Goal: Task Accomplishment & Management: Use online tool/utility

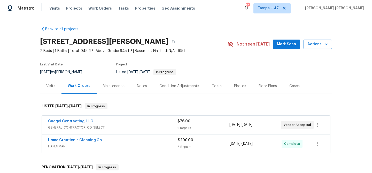
click at [94, 10] on span "Work Orders" at bounding box center [99, 8] width 23 height 5
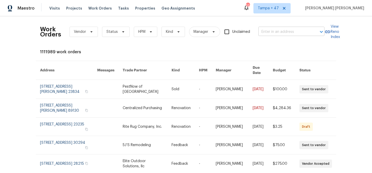
click at [274, 33] on input "text" at bounding box center [284, 32] width 52 height 8
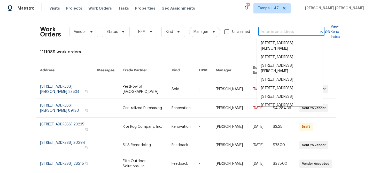
paste input "2625 Montauk Rd, Hoover, AL 35226"
type input "2625 Montauk Rd, Hoover, AL 35226"
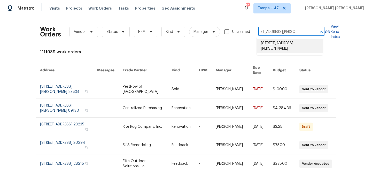
click at [277, 49] on li "2625 Montauk Rd, Hoover, AL 35226" at bounding box center [290, 46] width 66 height 14
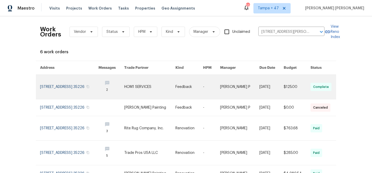
click at [248, 85] on link at bounding box center [239, 87] width 39 height 24
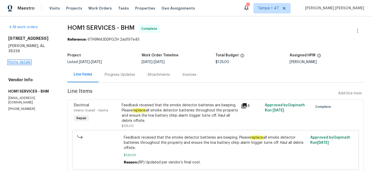
click at [19, 60] on link "Home details" at bounding box center [19, 62] width 22 height 4
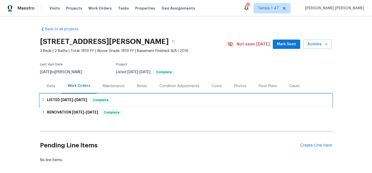
click at [124, 97] on div "LISTED 9/26/25 - 9/30/25 Complete" at bounding box center [186, 100] width 289 height 6
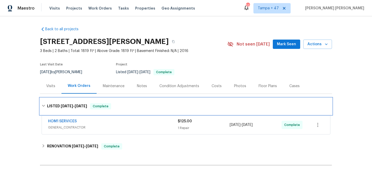
scroll to position [9, 0]
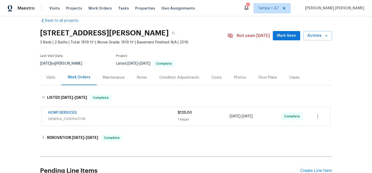
click at [153, 116] on div "HOM1 SERVICES" at bounding box center [113, 113] width 130 height 6
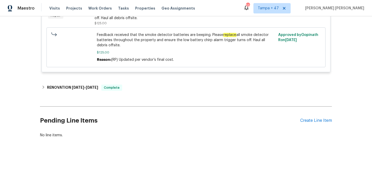
scroll to position [0, 0]
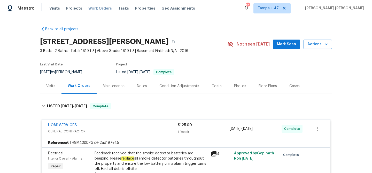
click at [98, 7] on span "Work Orders" at bounding box center [99, 8] width 23 height 5
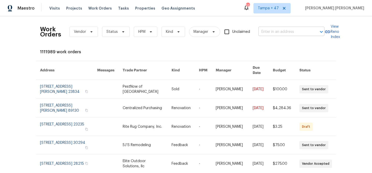
click at [280, 32] on input "text" at bounding box center [284, 32] width 52 height 8
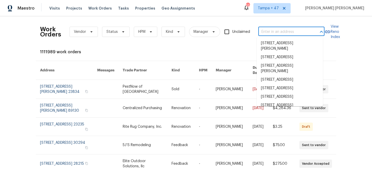
paste input "133 Devynn Ridge Ct, Mount Holly, NC 28120"
type input "133 Devynn Ridge Ct, Mount Holly, NC 28120"
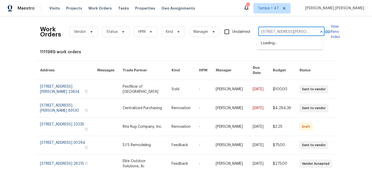
scroll to position [0, 27]
click at [277, 42] on li "133 Devynn Ridge Ct, Mount Holly, NC 28120" at bounding box center [290, 46] width 66 height 14
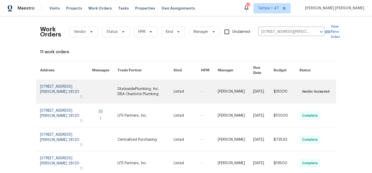
click at [276, 89] on link at bounding box center [286, 91] width 26 height 23
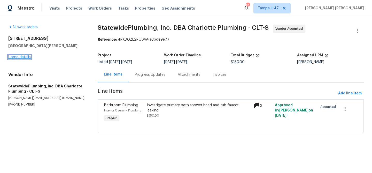
click at [23, 57] on link "Home details" at bounding box center [19, 57] width 22 height 4
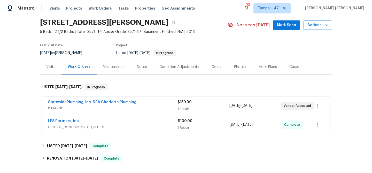
scroll to position [79, 0]
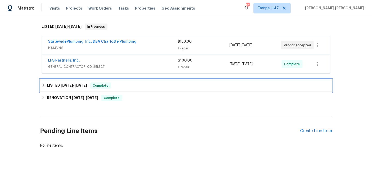
click at [136, 85] on div "LISTED 9/23/25 - 9/26/25 Complete" at bounding box center [186, 85] width 289 height 6
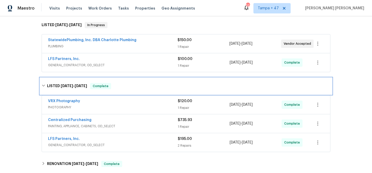
scroll to position [156, 0]
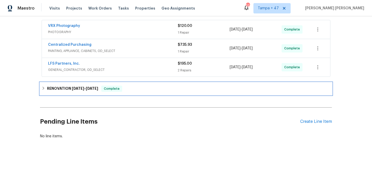
click at [152, 91] on div "RENOVATION 9/9/25 - 10/1/25 Complete" at bounding box center [186, 88] width 289 height 6
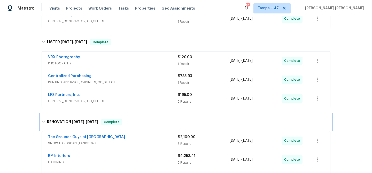
scroll to position [124, 0]
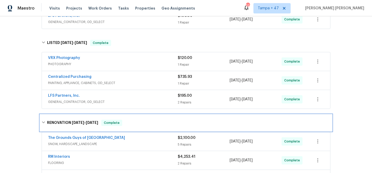
click at [83, 124] on h6 "RENOVATION 9/9/25 - 10/1/25" at bounding box center [72, 122] width 51 height 6
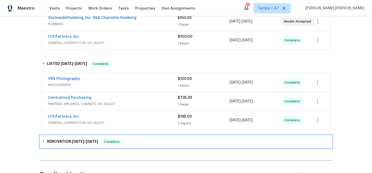
scroll to position [95, 0]
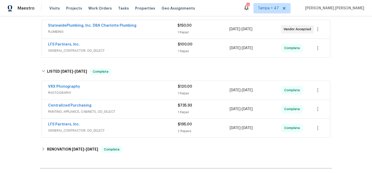
click at [164, 128] on span "GENERAL_CONTRACTOR, OD_SELECT" at bounding box center [113, 130] width 130 height 5
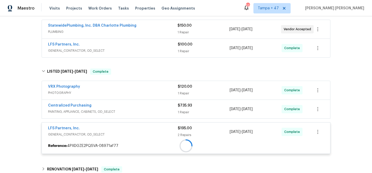
click at [167, 141] on div at bounding box center [186, 145] width 288 height 9
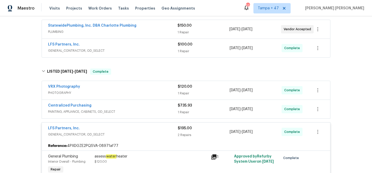
click at [166, 109] on span "PAINTING, APPLIANCE, CABINETS, OD_SELECT" at bounding box center [113, 111] width 130 height 5
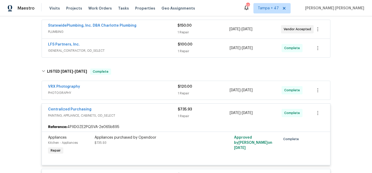
click at [168, 88] on div "VRX Photography" at bounding box center [113, 87] width 130 height 6
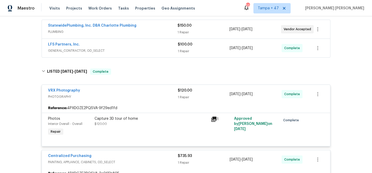
click at [164, 50] on span "GENERAL_CONTRACTOR, OD_SELECT" at bounding box center [113, 50] width 130 height 5
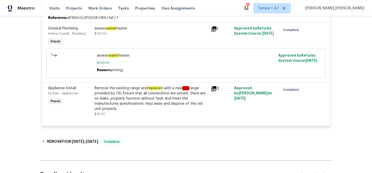
scroll to position [425, 0]
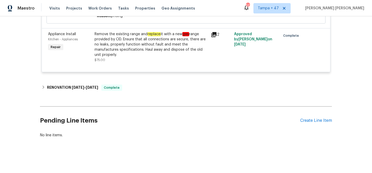
click at [100, 10] on span "Work Orders" at bounding box center [99, 8] width 23 height 5
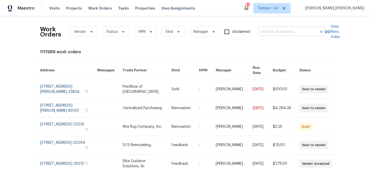
click at [280, 34] on input "text" at bounding box center [284, 32] width 52 height 8
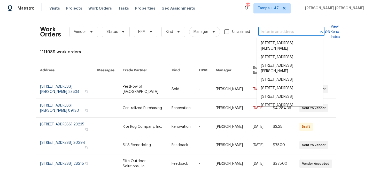
paste input "36 Clear Pond Dr, Frisco, TX 75034"
type input "36 Clear Pond Dr, Frisco, TX 75034"
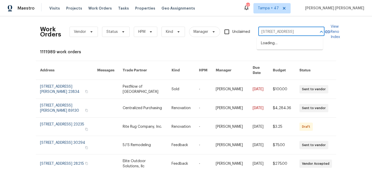
scroll to position [0, 10]
click at [283, 40] on li "36 Clear Pond Dr, Frisco, TX 75034" at bounding box center [290, 43] width 66 height 9
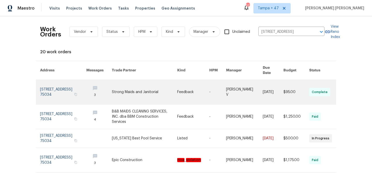
click at [277, 87] on link at bounding box center [272, 92] width 21 height 24
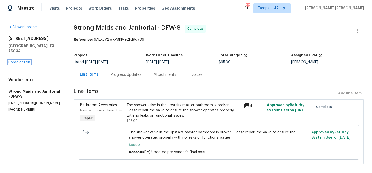
click at [18, 60] on link "Home details" at bounding box center [19, 62] width 22 height 4
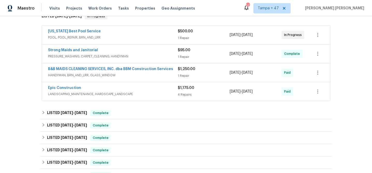
scroll to position [90, 0]
click at [238, 72] on span "8/15/2025" at bounding box center [234, 73] width 11 height 4
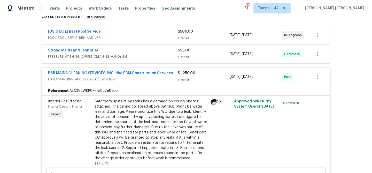
click at [236, 53] on span "9/29/2025" at bounding box center [234, 54] width 11 height 4
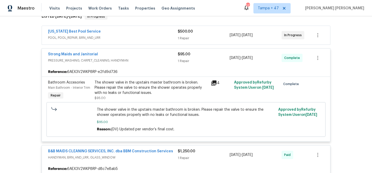
click at [233, 34] on span "7/28/2025" at bounding box center [234, 35] width 11 height 4
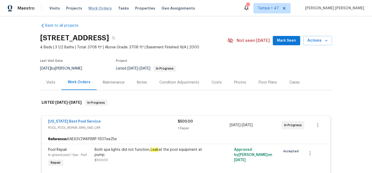
scroll to position [0, 0]
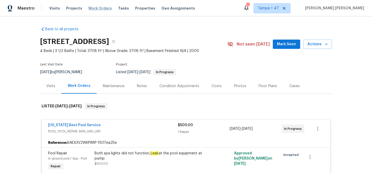
click at [100, 9] on span "Work Orders" at bounding box center [99, 8] width 23 height 5
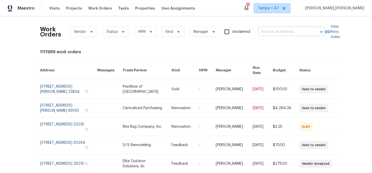
click at [267, 31] on input "text" at bounding box center [284, 32] width 52 height 8
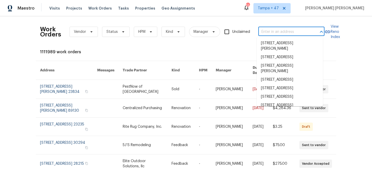
paste input "4319 E Vaughn Ave, Gilbert, AZ 85234"
type input "4319 E Vaughn Ave, Gilbert, AZ 85234"
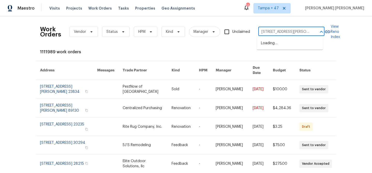
scroll to position [0, 15]
click at [274, 44] on li "4319 E Vaughn Ave, Gilbert, AZ 85234" at bounding box center [290, 46] width 66 height 14
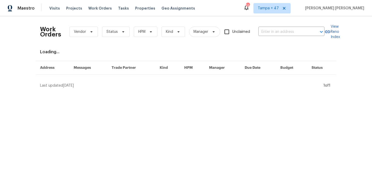
type input "4319 E Vaughn Ave, Gilbert, AZ 85234"
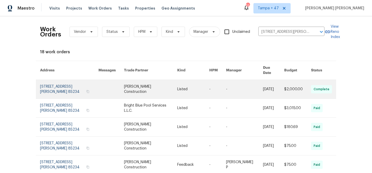
click at [263, 84] on link at bounding box center [273, 89] width 21 height 19
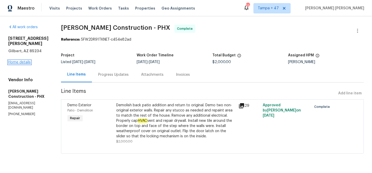
click at [21, 61] on link "Home details" at bounding box center [19, 62] width 22 height 4
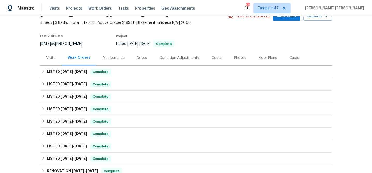
scroll to position [29, 0]
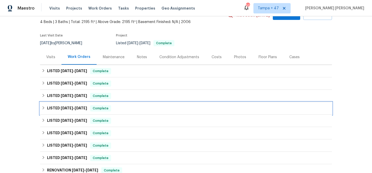
click at [97, 107] on span "Complete" at bounding box center [101, 108] width 20 height 5
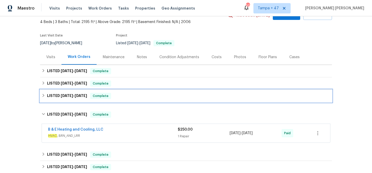
click at [108, 97] on div "LISTED 6/2/25 - 6/3/25 Complete" at bounding box center [186, 96] width 289 height 6
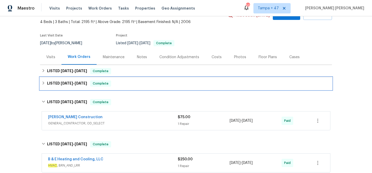
click at [114, 85] on div "LISTED 8/26/25 - 8/29/25 Complete" at bounding box center [186, 83] width 289 height 6
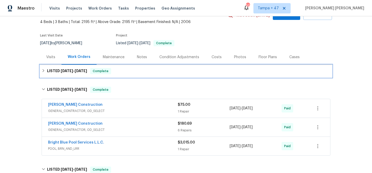
click at [122, 70] on div "LISTED 9/29/25 - 10/3/25 Complete" at bounding box center [186, 71] width 289 height 6
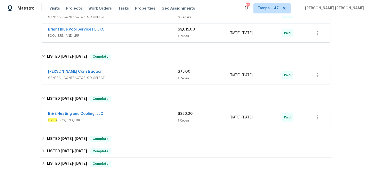
scroll to position [173, 0]
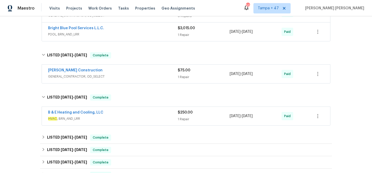
click at [151, 112] on div "B & E Heating and Cooling, LLC" at bounding box center [113, 113] width 130 height 6
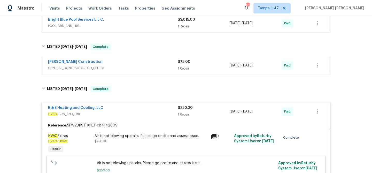
scroll to position [188, 0]
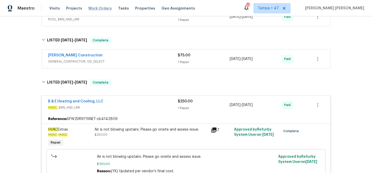
click at [99, 8] on span "Work Orders" at bounding box center [99, 8] width 23 height 5
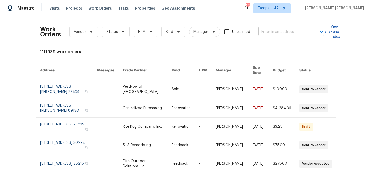
click at [261, 31] on input "text" at bounding box center [284, 32] width 52 height 8
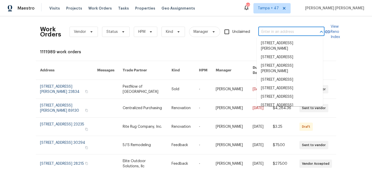
paste input "4108 Ridgedale Dr, Greensboro, NC 27455"
type input "4108 Ridgedale Dr, Greensboro, NC 27455"
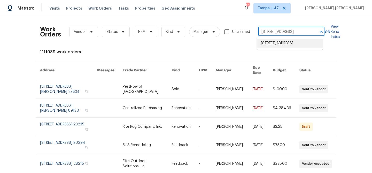
click at [269, 44] on li "4108 Ridgedale Dr, Greensboro, NC 27455" at bounding box center [290, 43] width 66 height 9
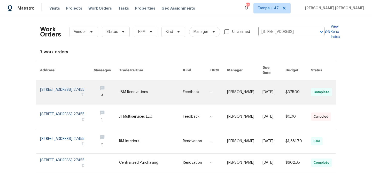
click at [265, 80] on link at bounding box center [273, 92] width 23 height 24
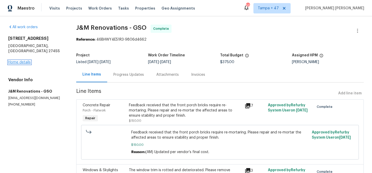
click at [21, 60] on link "Home details" at bounding box center [19, 62] width 22 height 4
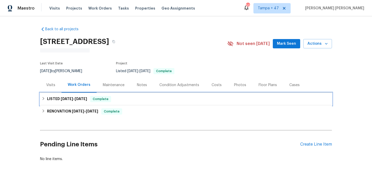
click at [93, 97] on span "Complete" at bounding box center [101, 98] width 20 height 5
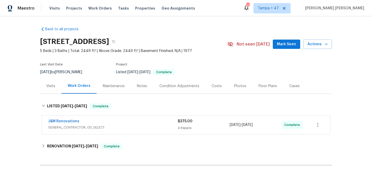
click at [148, 122] on div "J&M Renovations" at bounding box center [113, 121] width 130 height 6
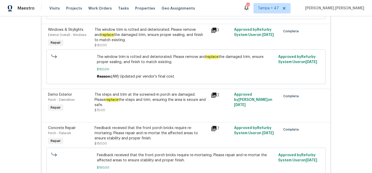
scroll to position [219, 0]
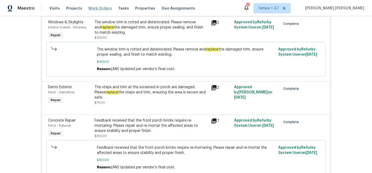
click at [101, 9] on span "Work Orders" at bounding box center [99, 8] width 23 height 5
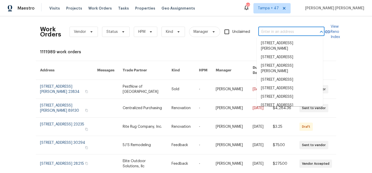
click at [278, 35] on input "text" at bounding box center [284, 32] width 52 height 8
paste input "44 Standing Rock Rd, Senoia, GA 30276"
type input "44 Standing Rock Rd, Senoia, GA 30276"
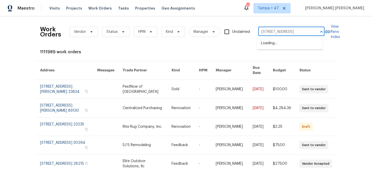
scroll to position [0, 19]
click at [279, 47] on li "44 Standing Rock Rd, Senoia, GA 30276" at bounding box center [290, 43] width 66 height 9
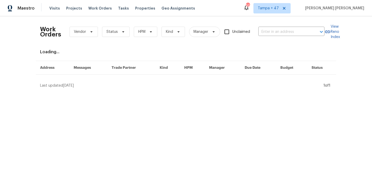
type input "44 Standing Rock Rd, Senoia, GA 30276"
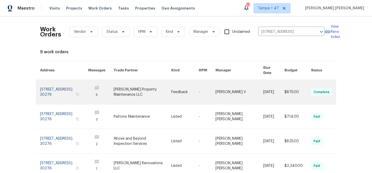
click at [259, 84] on td "[DATE]" at bounding box center [269, 92] width 21 height 25
click at [171, 85] on td "Feedback" at bounding box center [180, 92] width 27 height 25
click at [285, 85] on link at bounding box center [297, 92] width 27 height 24
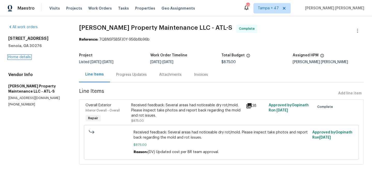
click at [24, 57] on link "Home details" at bounding box center [19, 57] width 22 height 4
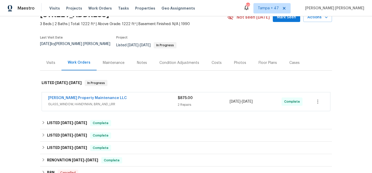
scroll to position [41, 0]
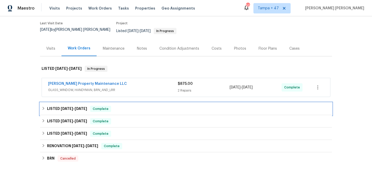
click at [126, 106] on div "LISTED 5/29/25 - 6/3/25 Complete" at bounding box center [186, 109] width 289 height 6
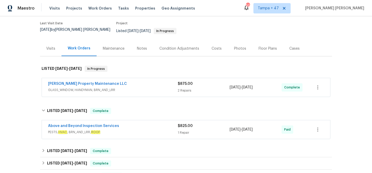
click at [154, 81] on div "[PERSON_NAME] Property Maintenance LLC" at bounding box center [113, 84] width 130 height 6
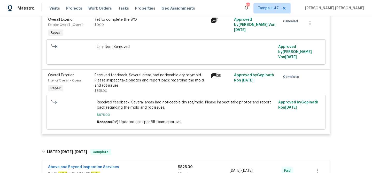
scroll to position [179, 0]
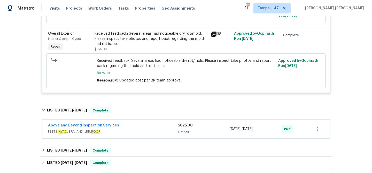
click at [150, 129] on span "PESTS, HVAC , BRN_AND_LRR, ROOF" at bounding box center [113, 131] width 130 height 5
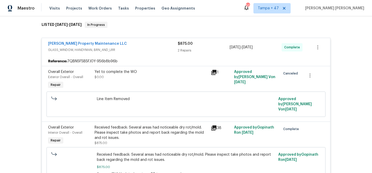
scroll to position [90, 0]
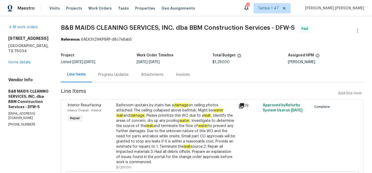
click at [129, 74] on div "Progress Updates" at bounding box center [113, 74] width 30 height 5
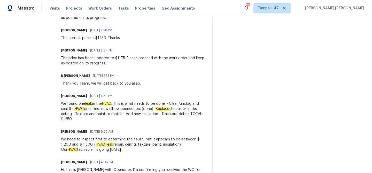
scroll to position [232, 0]
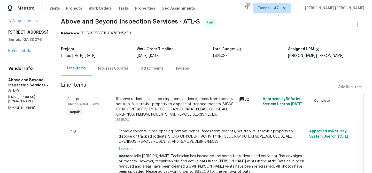
scroll to position [6, 0]
click at [129, 70] on div "Progress Updates" at bounding box center [113, 68] width 30 height 5
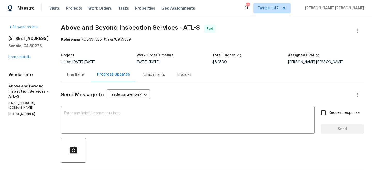
click at [85, 75] on div "Line Items" at bounding box center [76, 74] width 18 height 5
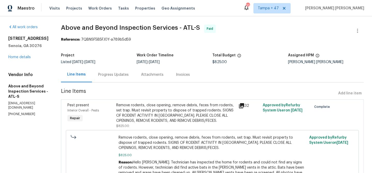
click at [123, 72] on div "Progress Updates" at bounding box center [113, 74] width 30 height 5
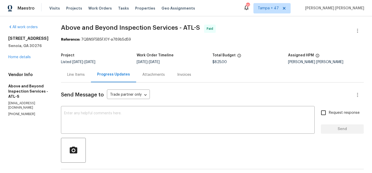
click at [91, 71] on div "Line Items" at bounding box center [76, 74] width 30 height 15
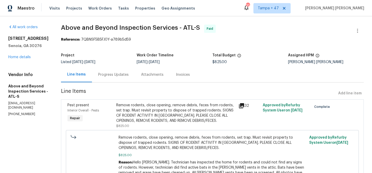
click at [129, 73] on div "Progress Updates" at bounding box center [113, 74] width 30 height 5
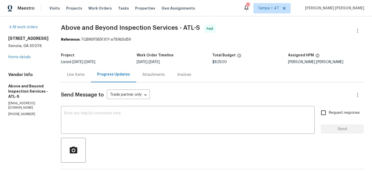
click at [85, 75] on div "Line Items" at bounding box center [76, 74] width 18 height 5
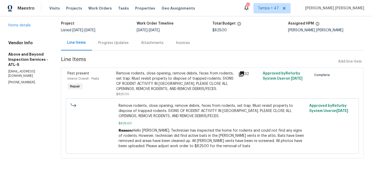
scroll to position [41, 0]
click at [129, 40] on div "Progress Updates" at bounding box center [113, 42] width 30 height 5
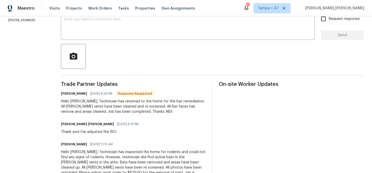
scroll to position [140, 0]
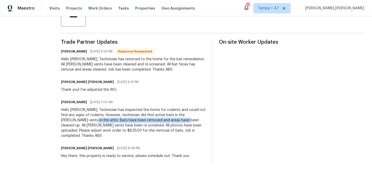
drag, startPoint x: 110, startPoint y: 115, endPoint x: 207, endPoint y: 118, distance: 97.1
click at [206, 118] on div "Hello Marcos. Technician has inspected the home for rodents and could not find …" at bounding box center [133, 122] width 145 height 31
copy div "Bats have been removed and areas have been cleaned up"
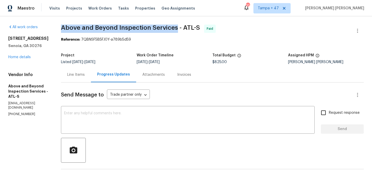
drag, startPoint x: 80, startPoint y: 28, endPoint x: 194, endPoint y: 32, distance: 113.6
click at [194, 32] on span "Above and Beyond Inspection Services - ATL-S Paid" at bounding box center [206, 31] width 290 height 12
copy span "Above and Beyond Inspection Services"
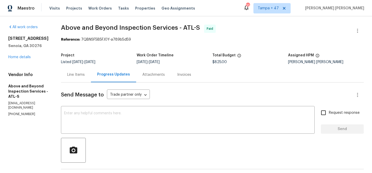
click at [85, 74] on div "Line Items" at bounding box center [76, 74] width 18 height 5
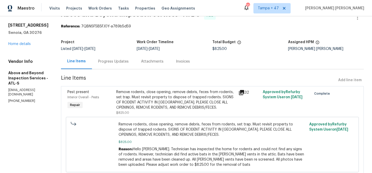
scroll to position [41, 0]
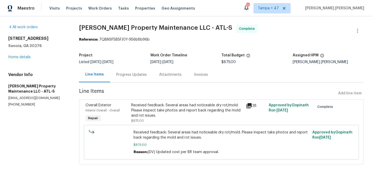
click at [127, 71] on div "Progress Updates" at bounding box center [131, 74] width 43 height 15
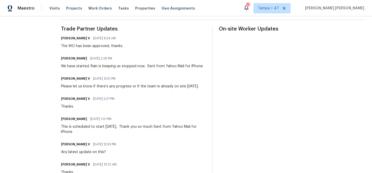
scroll to position [49, 0]
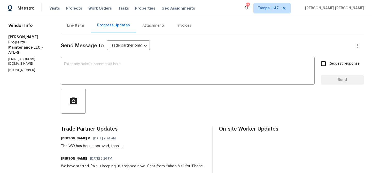
click at [80, 29] on div "Line Items" at bounding box center [76, 25] width 30 height 15
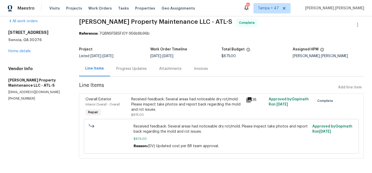
click at [218, 98] on div "Received feedback: Several areas had noticeable dry rot/mold. Please inspect ta…" at bounding box center [186, 104] width 111 height 15
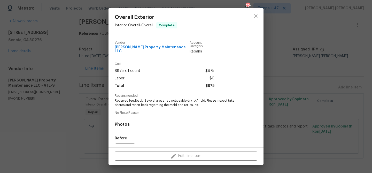
click at [187, 98] on span "Received feedback: Several areas had noticeable dry rot/mold. Please inspect ta…" at bounding box center [179, 102] width 128 height 9
drag, startPoint x: 187, startPoint y: 98, endPoint x: 192, endPoint y: 98, distance: 4.4
click at [188, 98] on span "Received feedback: Several areas had noticeable dry rot/mold. Please inspect ta…" at bounding box center [179, 102] width 128 height 9
click at [193, 98] on span "Received feedback: Several areas had noticeable dry rot/mold. Please inspect ta…" at bounding box center [179, 102] width 128 height 9
copy span "dry rot"
